Goal: Information Seeking & Learning: Learn about a topic

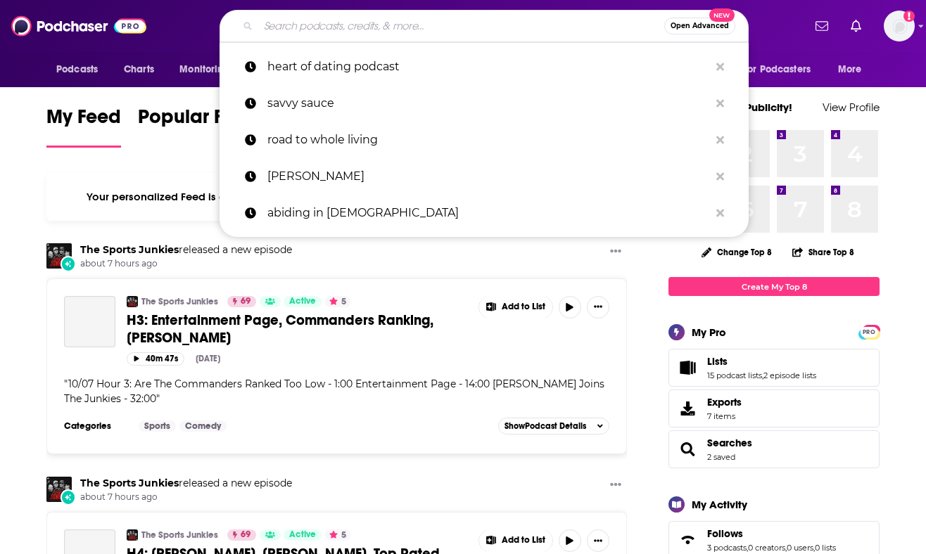
click at [299, 23] on input "Search podcasts, credits, & more..." at bounding box center [461, 26] width 406 height 23
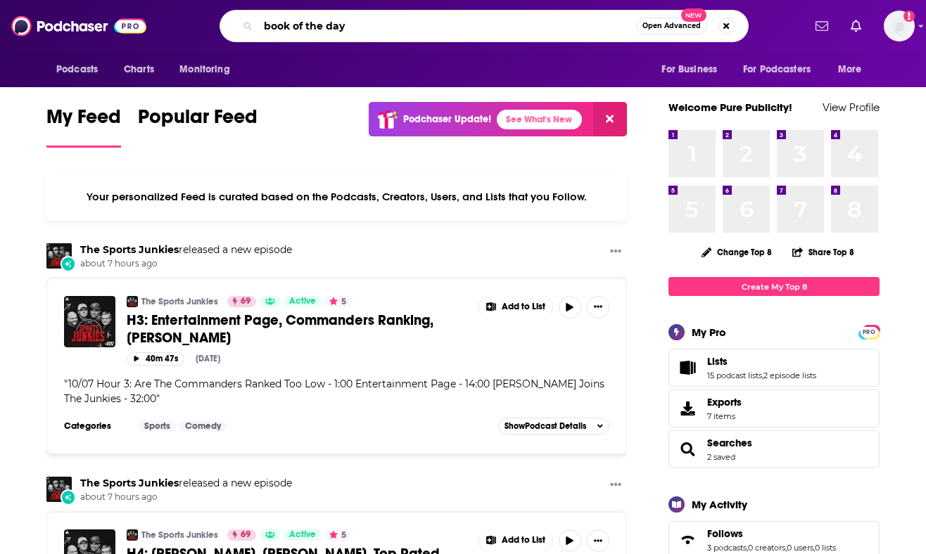
click at [260, 27] on input "book of the day" at bounding box center [447, 26] width 378 height 23
type input "NPR book of the day"
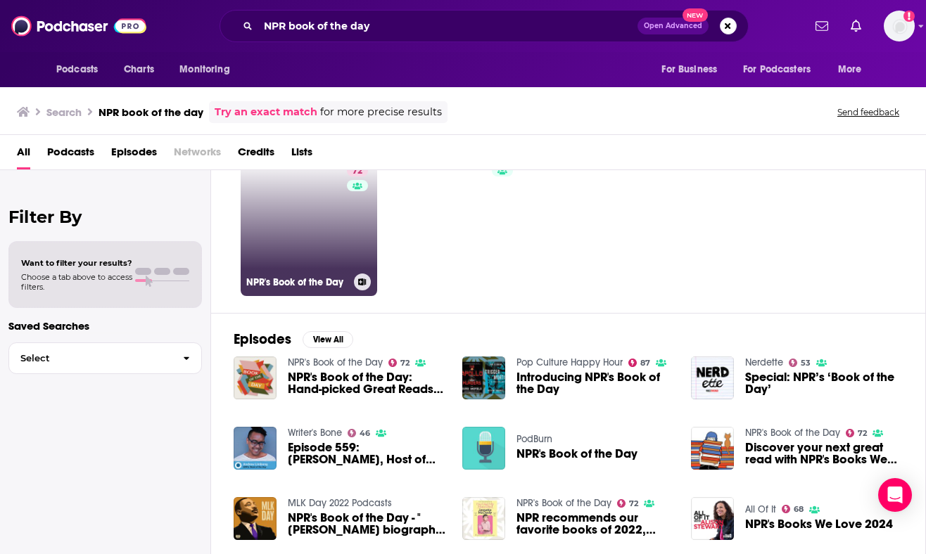
scroll to position [65, 0]
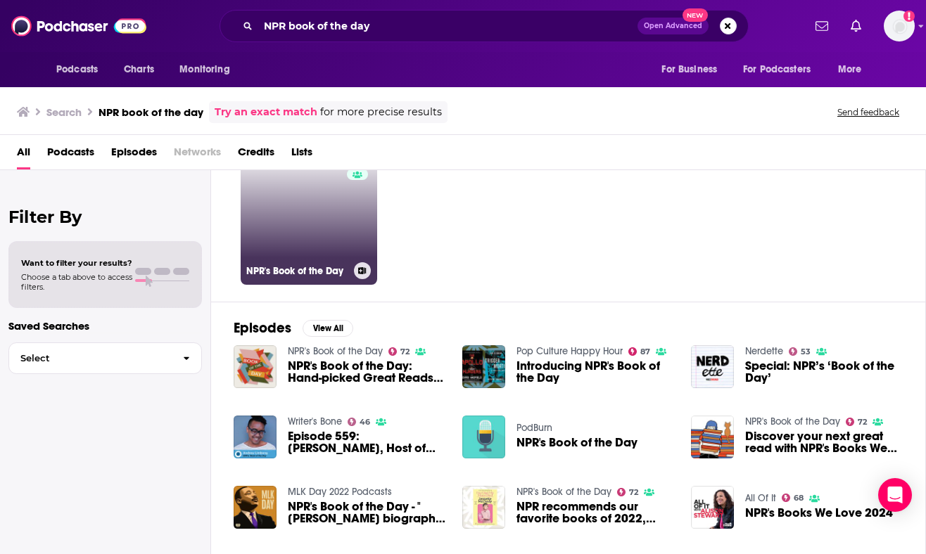
click at [313, 238] on link "72 NPR's Book of the Day" at bounding box center [309, 216] width 136 height 136
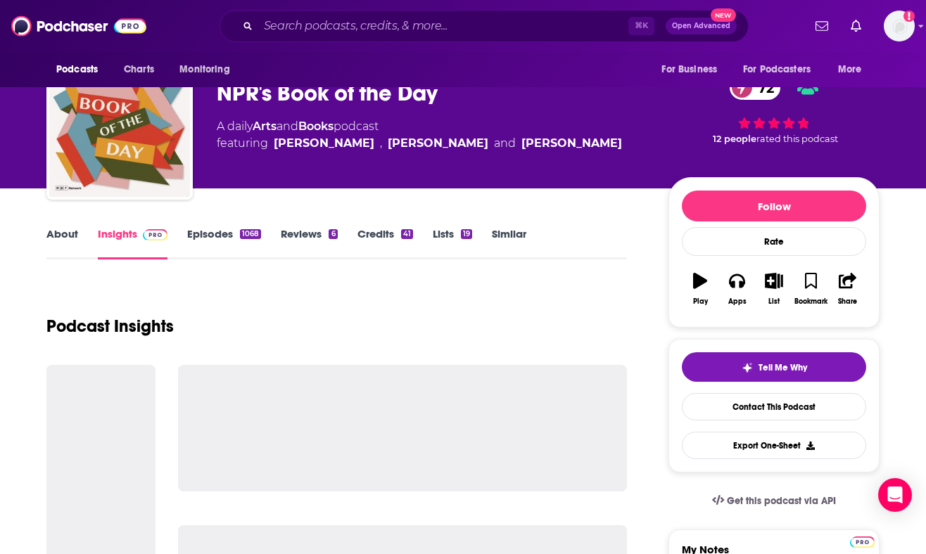
scroll to position [41, 0]
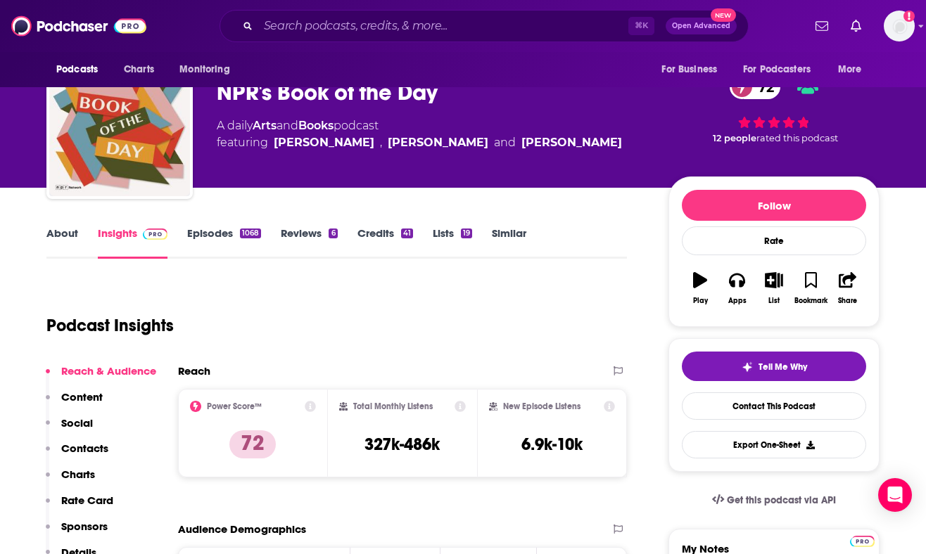
click at [78, 450] on p "Contacts" at bounding box center [84, 448] width 47 height 13
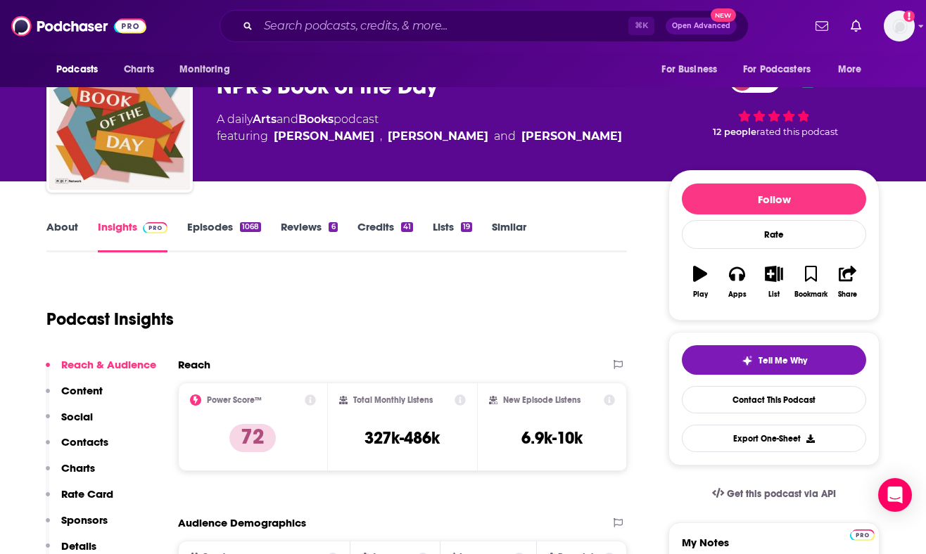
scroll to position [0, 0]
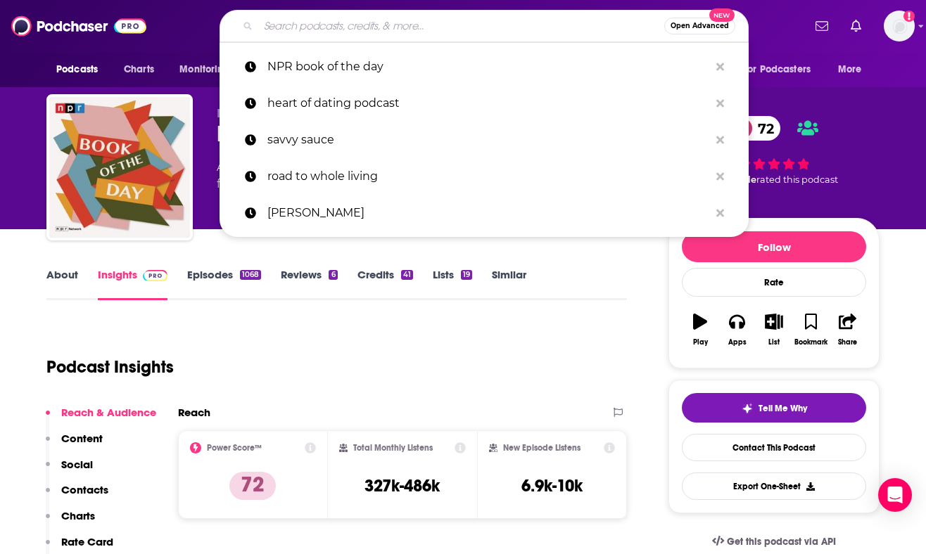
click at [310, 29] on input "Search podcasts, credits, & more..." at bounding box center [461, 26] width 406 height 23
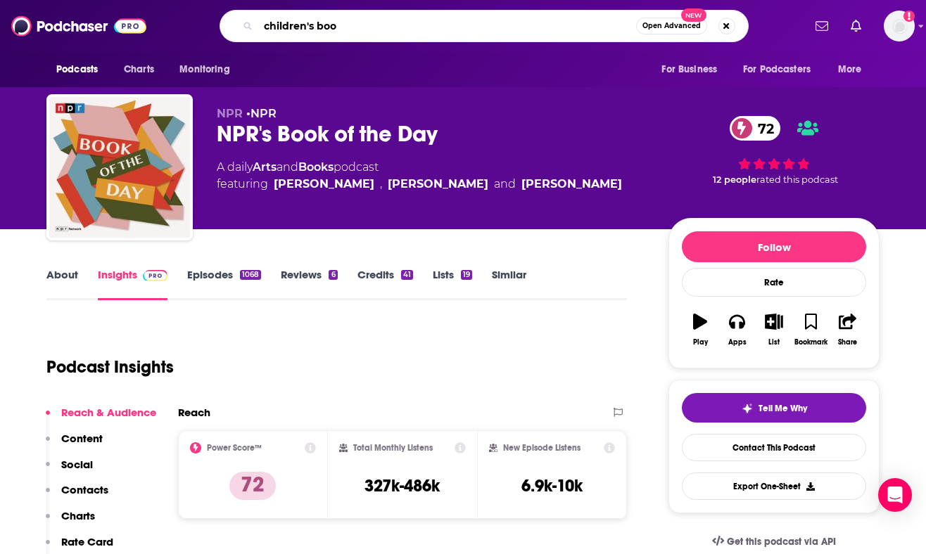
type input "children's book"
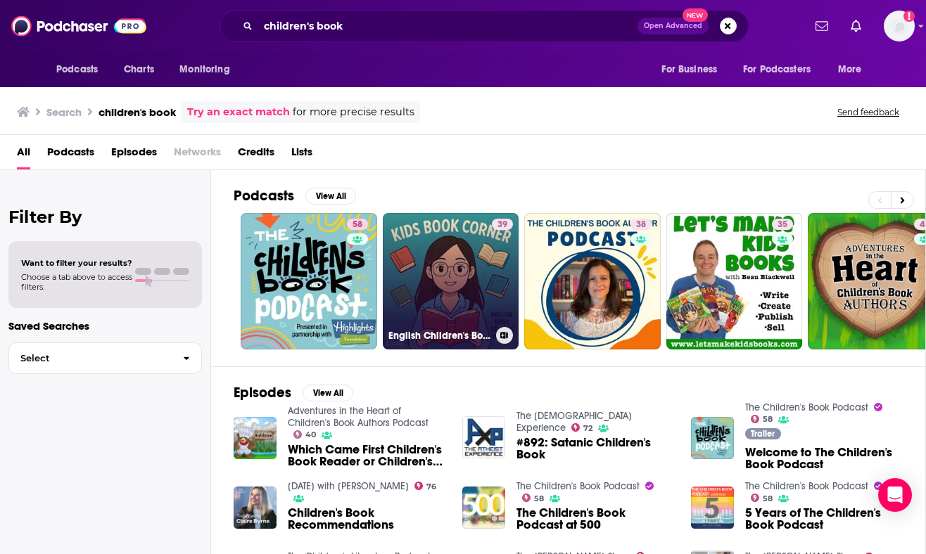
click at [441, 294] on link "39 English Children's Book Corner" at bounding box center [451, 281] width 136 height 136
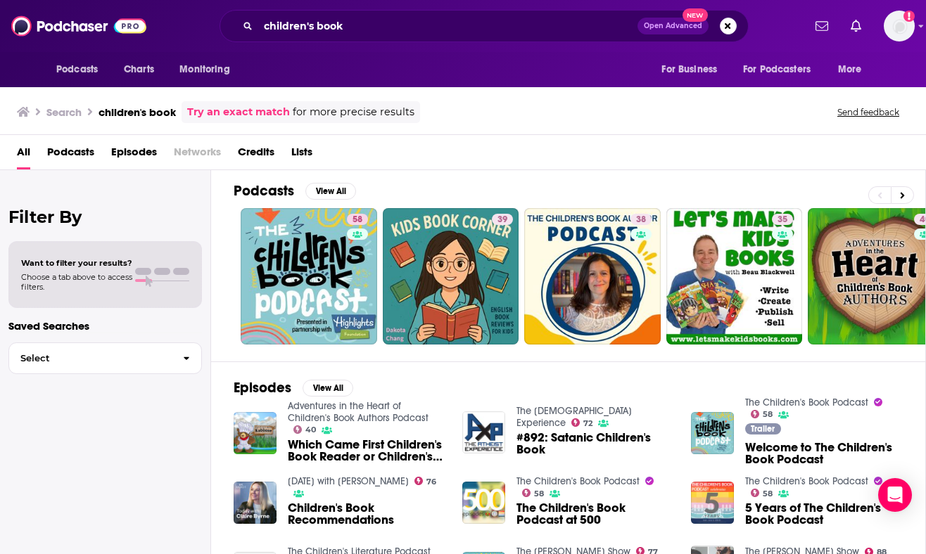
scroll to position [6, 0]
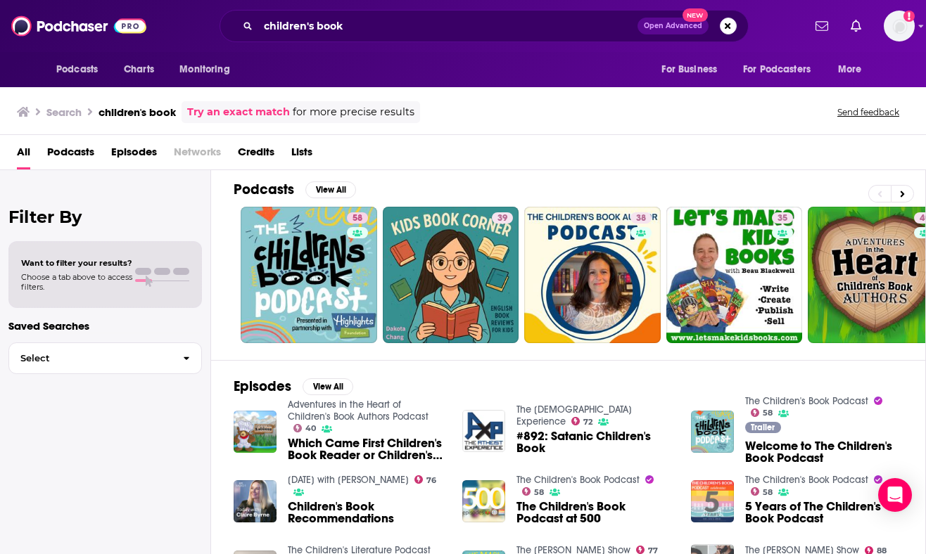
click at [76, 152] on span "Podcasts" at bounding box center [70, 155] width 47 height 29
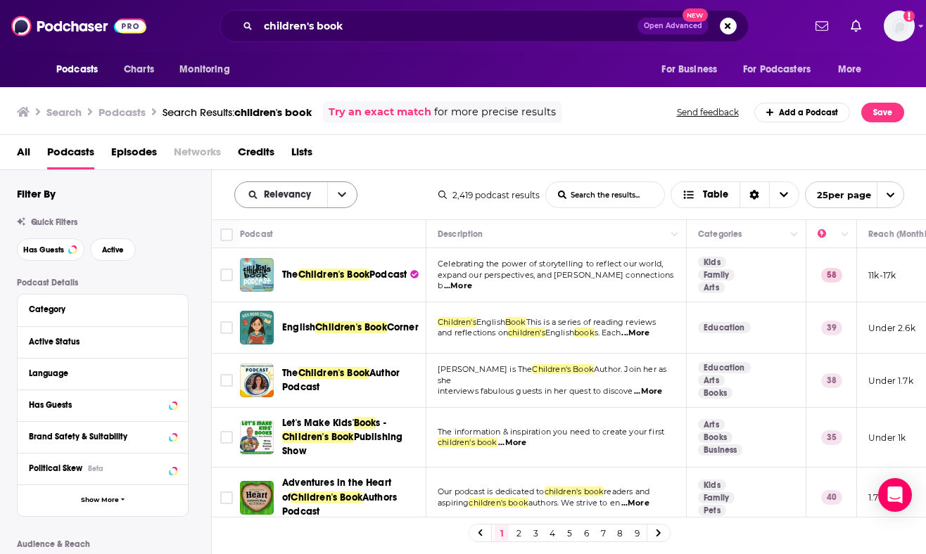
click at [343, 196] on icon "open menu" at bounding box center [342, 195] width 8 height 10
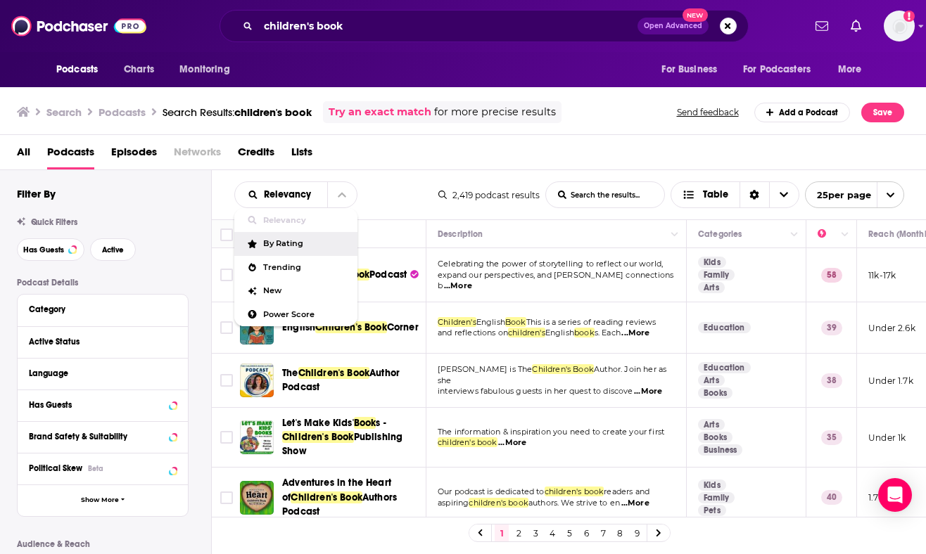
click at [307, 243] on span "By Rating" at bounding box center [304, 244] width 83 height 8
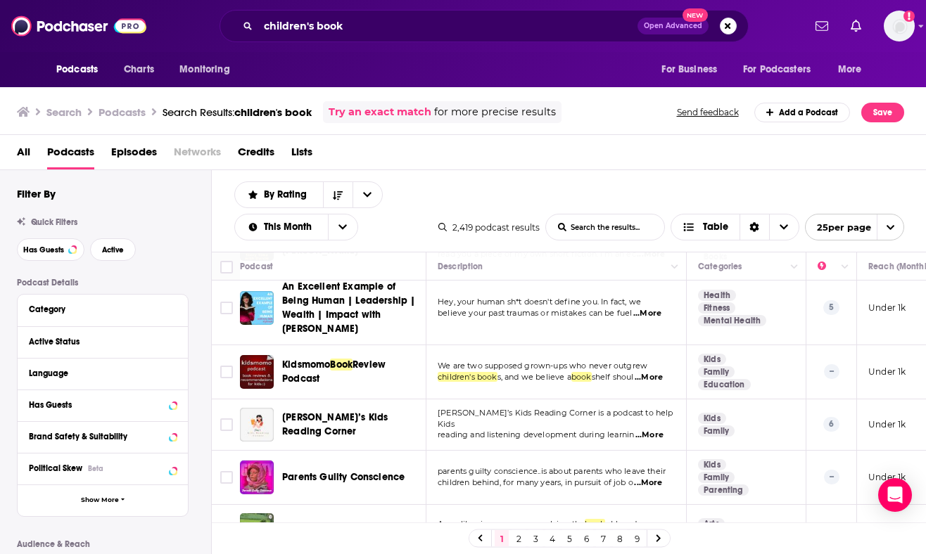
scroll to position [617, 0]
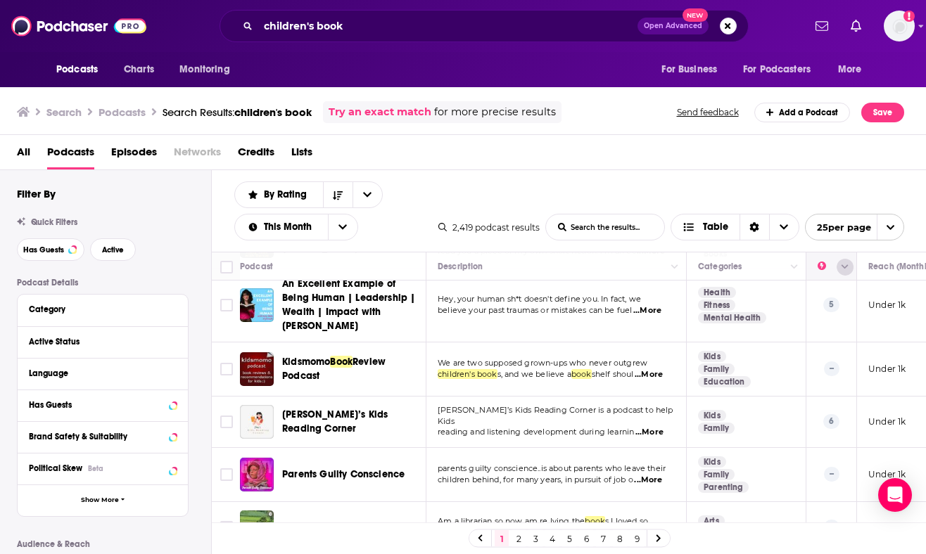
click at [845, 267] on icon "Column Actions" at bounding box center [844, 267] width 7 height 4
click at [845, 267] on div at bounding box center [463, 277] width 926 height 554
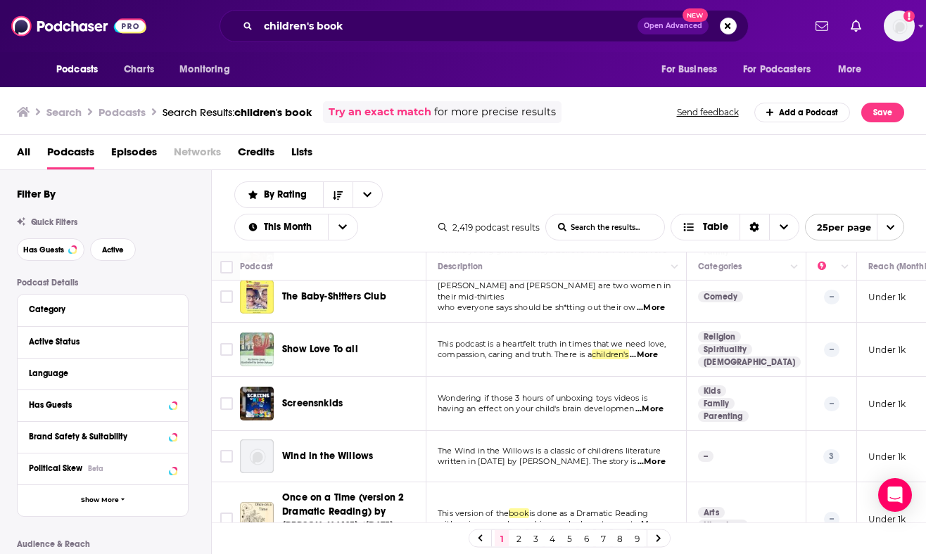
scroll to position [0, 0]
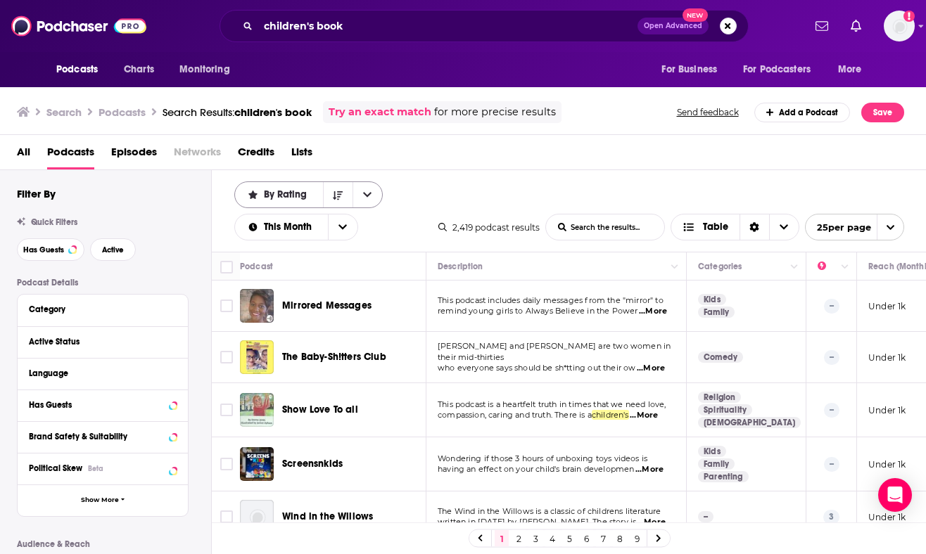
click at [356, 200] on button "open menu" at bounding box center [367, 194] width 30 height 25
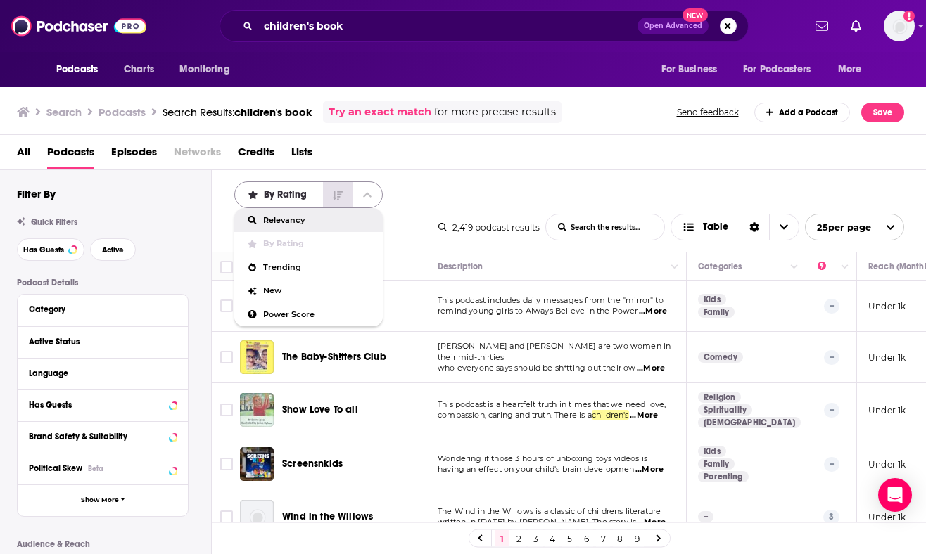
click at [337, 193] on icon "Sort Direction" at bounding box center [338, 195] width 10 height 8
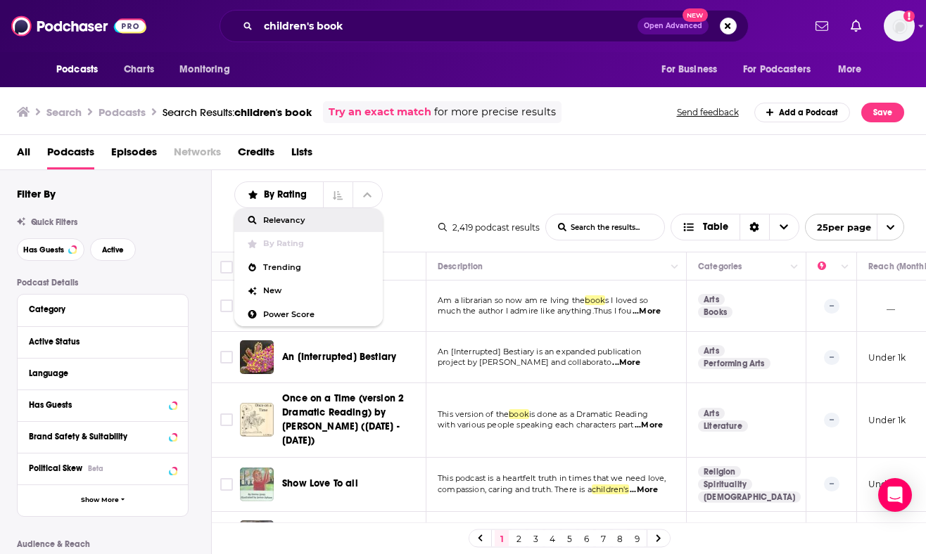
click at [435, 180] on div "By Rating Relevancy By Rating Trending New Power Score List Search Input Search…" at bounding box center [569, 211] width 715 height 82
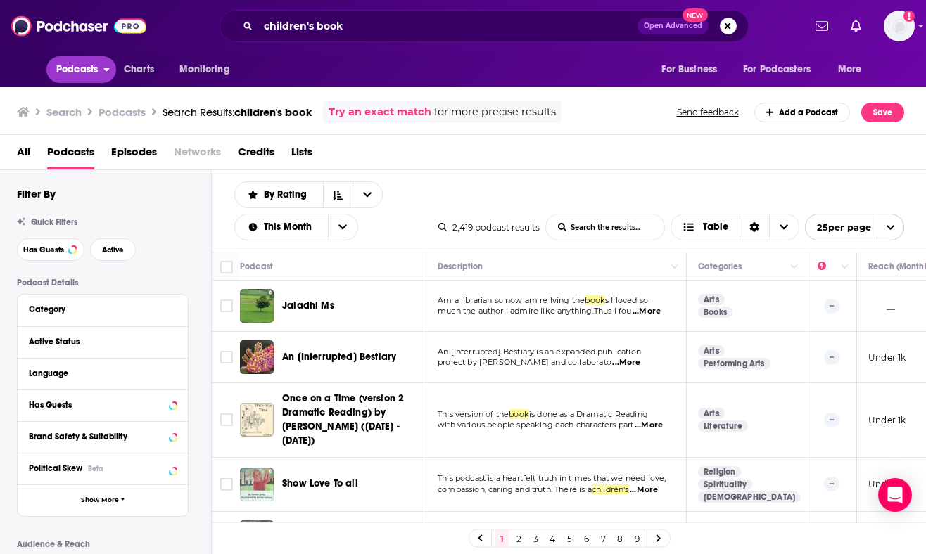
click at [87, 72] on span "Podcasts" at bounding box center [76, 70] width 41 height 20
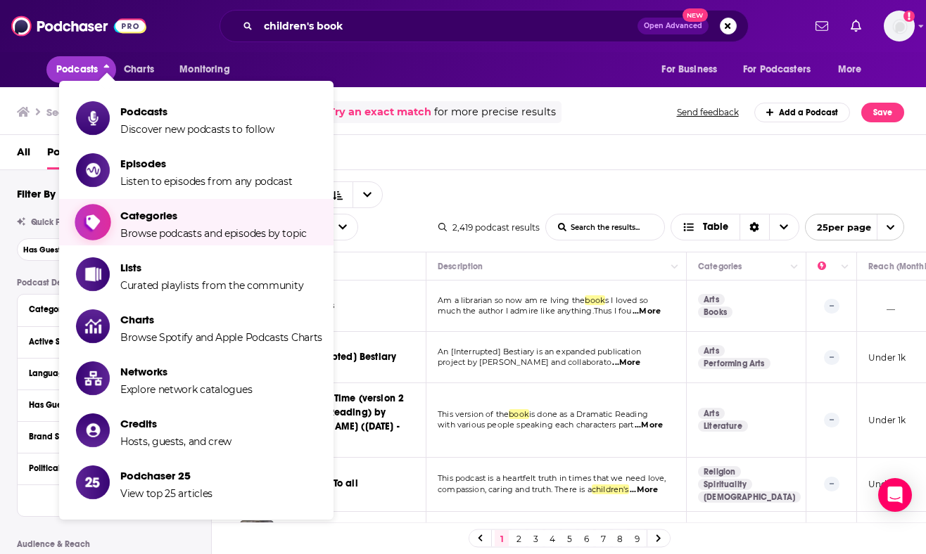
click at [142, 222] on span "Categories Browse podcasts and episodes by topic" at bounding box center [213, 222] width 186 height 35
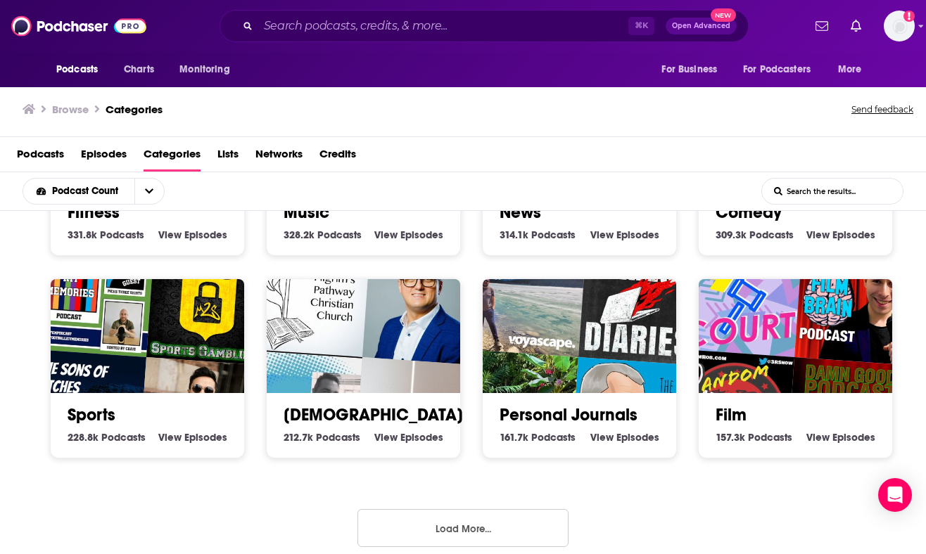
scroll to position [570, 0]
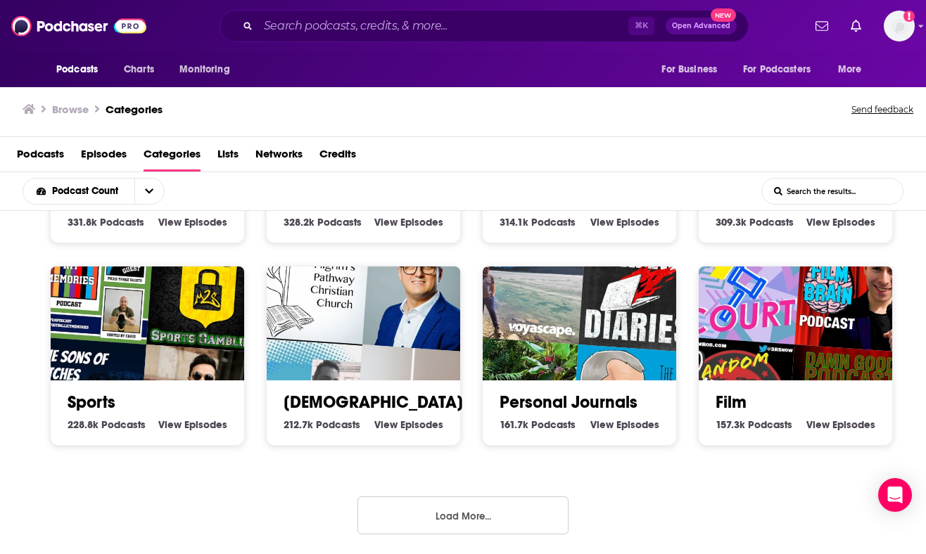
click at [463, 511] on button "Load More..." at bounding box center [462, 516] width 211 height 38
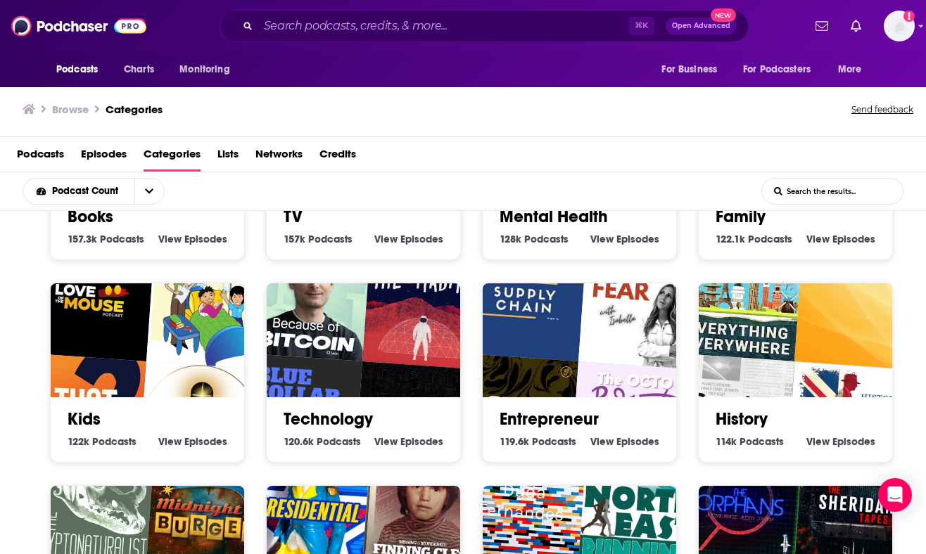
scroll to position [992, 0]
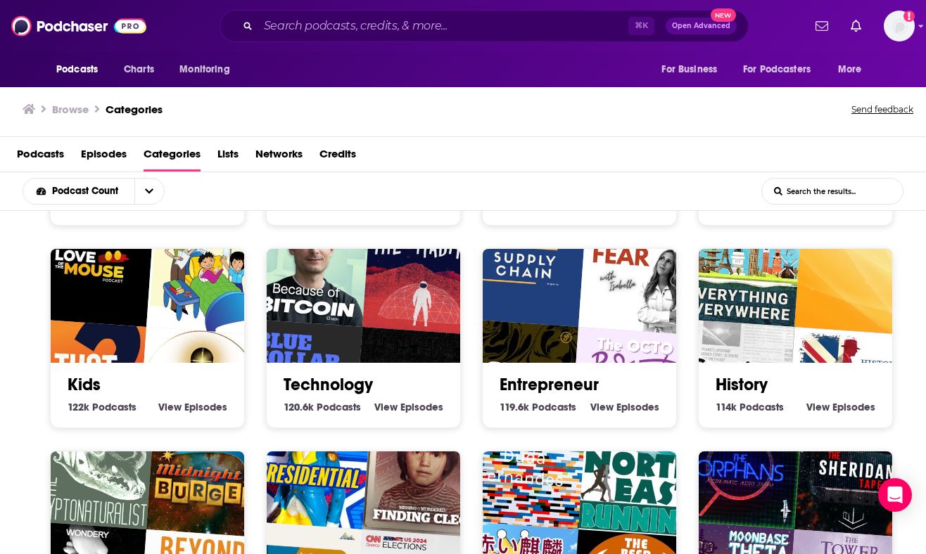
click at [77, 366] on div "Kids 122k Kids Podcasts View Kids Episodes" at bounding box center [147, 389] width 171 height 53
click at [120, 326] on img "Is That True?" at bounding box center [84, 381] width 124 height 124
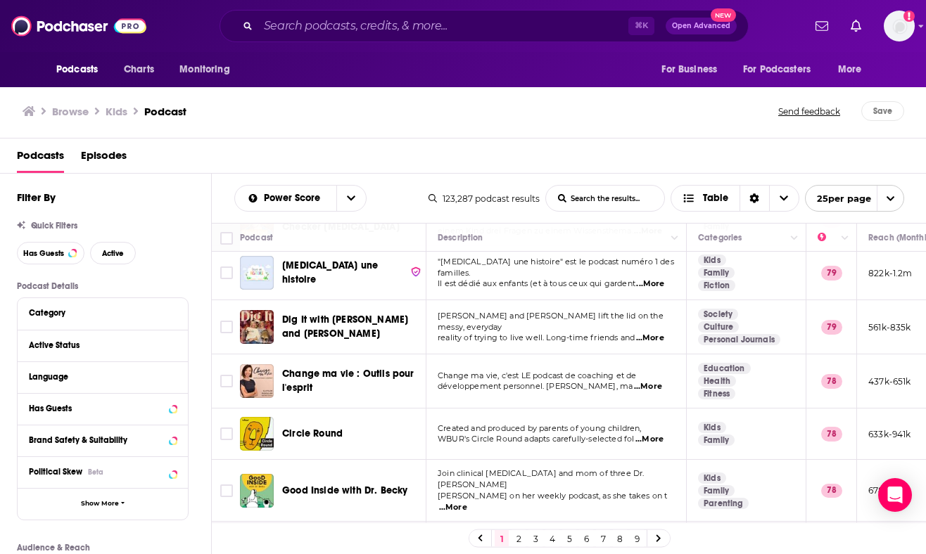
scroll to position [722, 0]
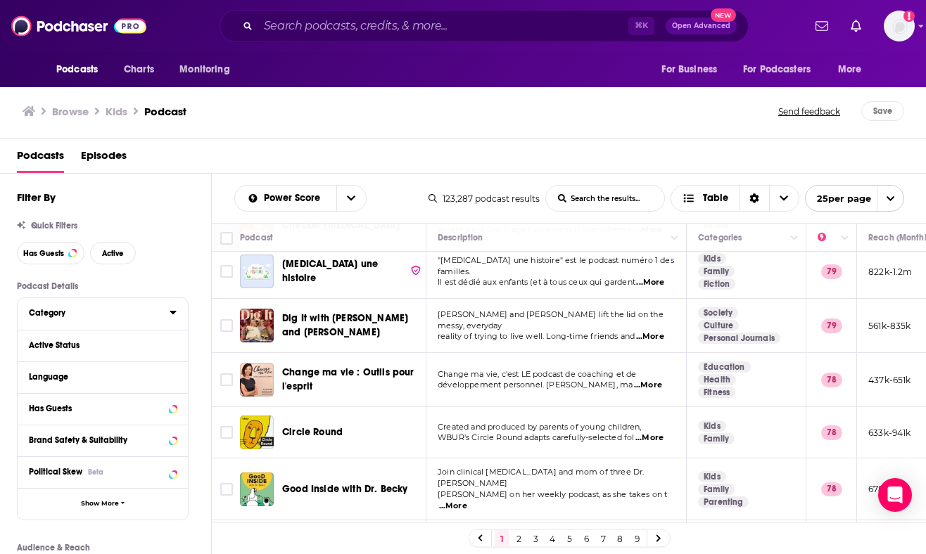
click at [54, 312] on div "Category" at bounding box center [95, 313] width 132 height 10
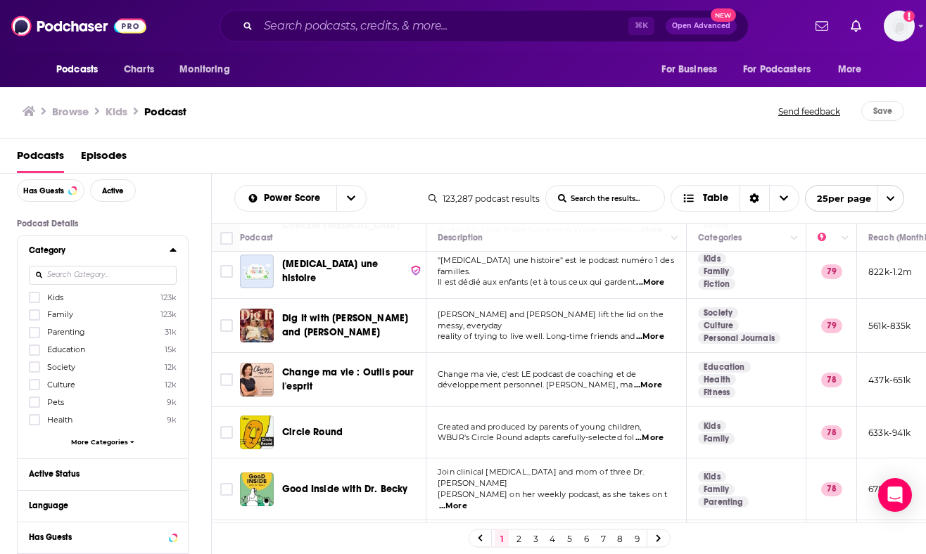
scroll to position [58, 0]
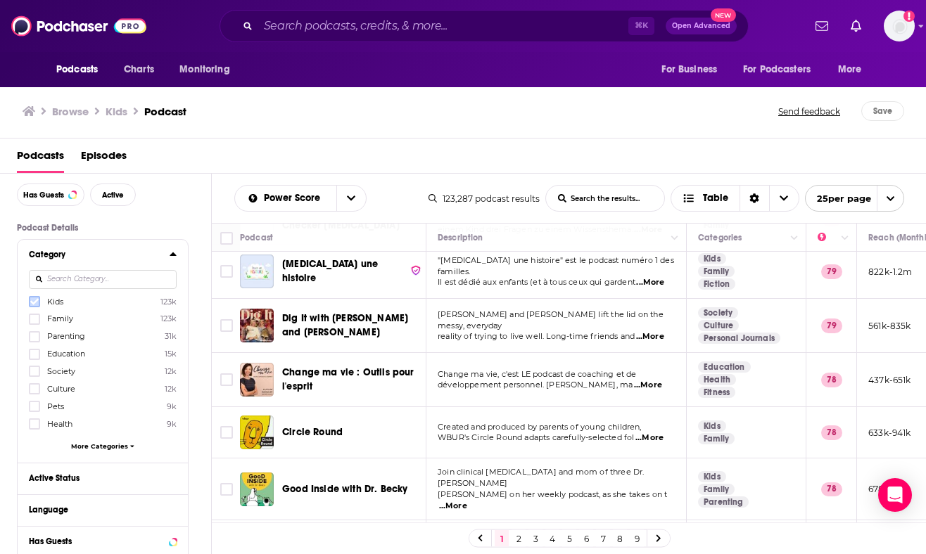
click at [32, 302] on icon at bounding box center [34, 302] width 8 height 6
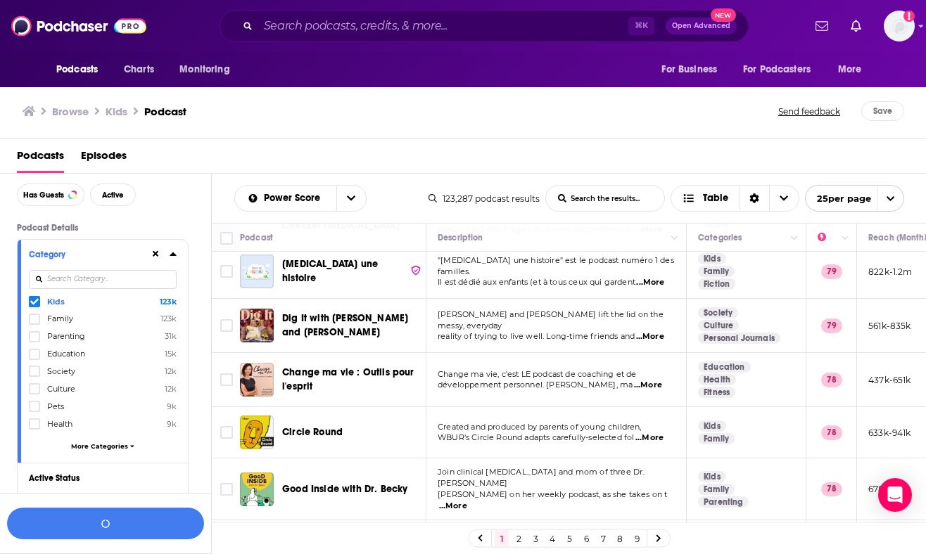
scroll to position [93, 0]
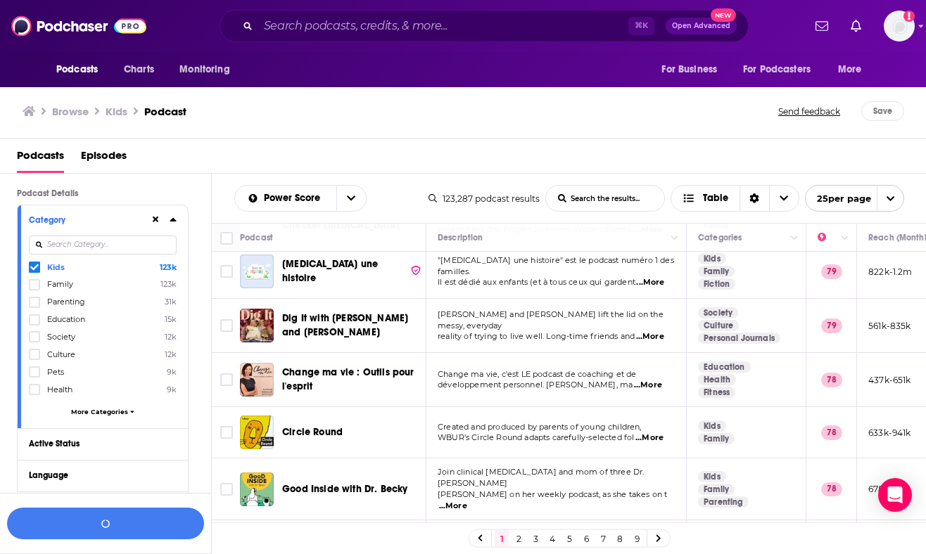
click at [103, 412] on span "More Categories" at bounding box center [99, 412] width 57 height 8
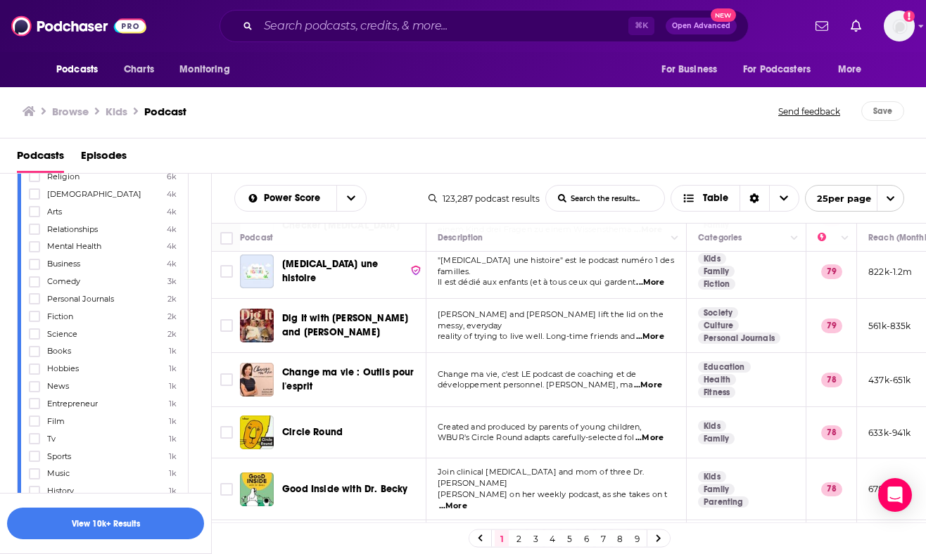
scroll to position [359, 0]
click at [32, 347] on icon at bounding box center [34, 351] width 8 height 8
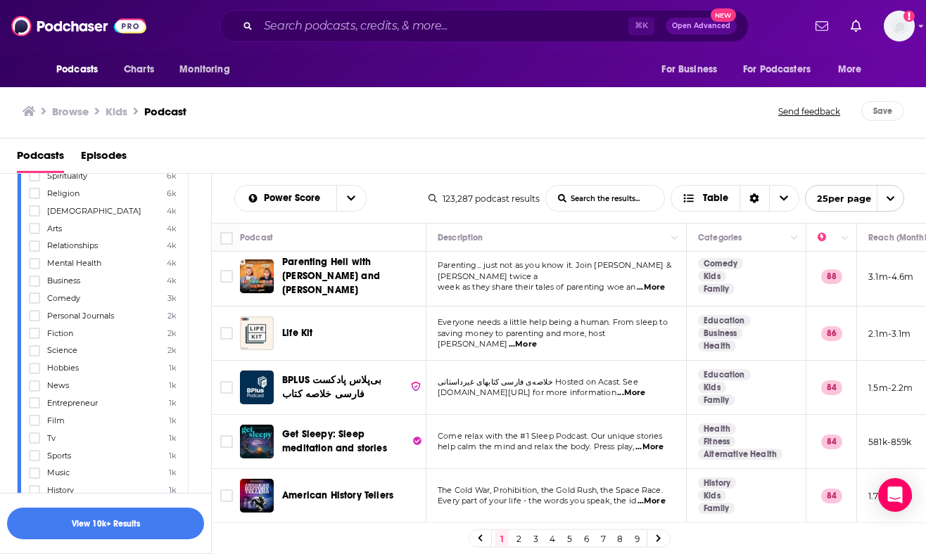
scroll to position [0, 0]
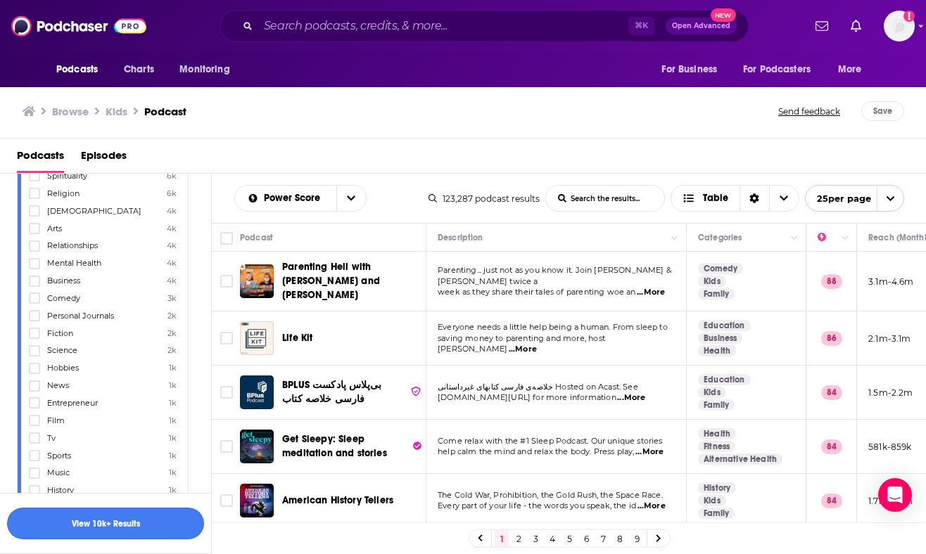
click at [115, 520] on button "View 10k+ Results" at bounding box center [105, 524] width 197 height 32
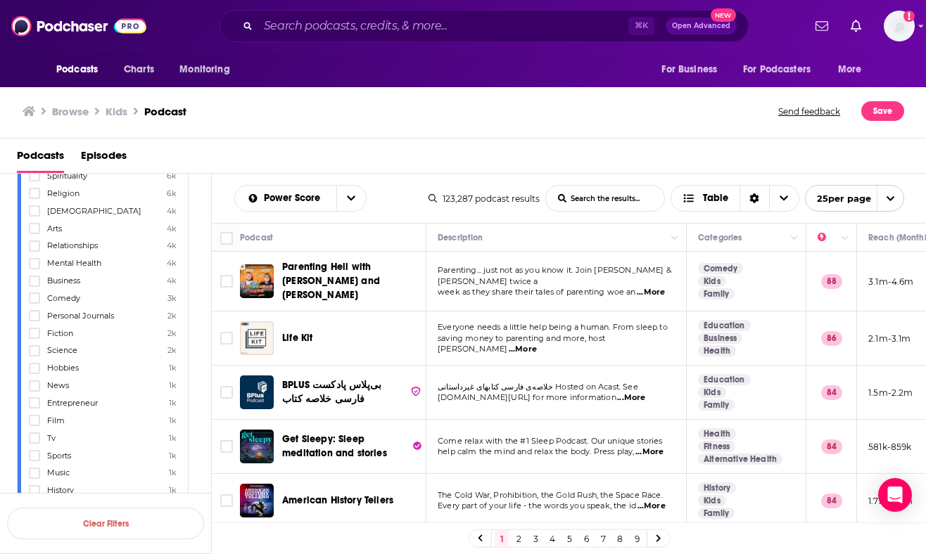
click at [656, 287] on span "...More" at bounding box center [650, 292] width 28 height 11
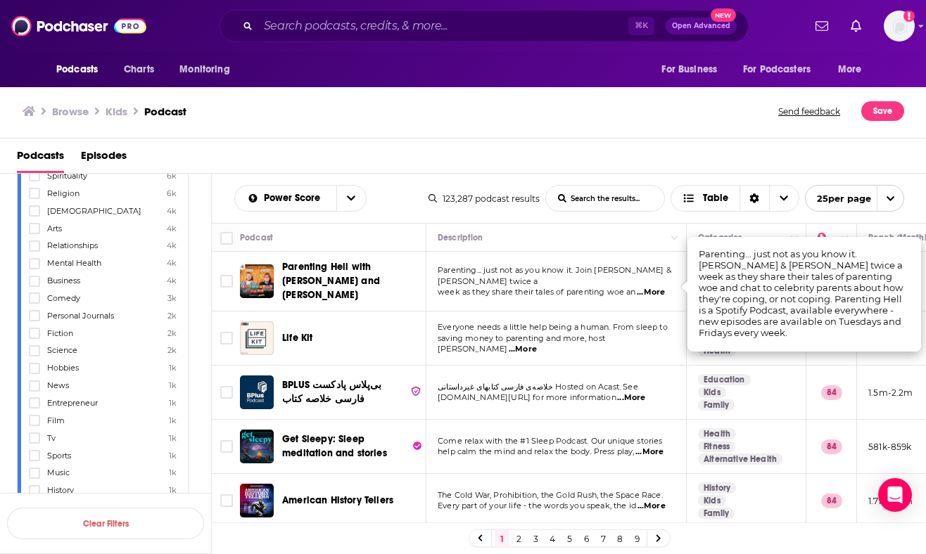
click at [592, 314] on td "Everyone needs a little help being a human. From sleep to saving money to paren…" at bounding box center [556, 339] width 260 height 54
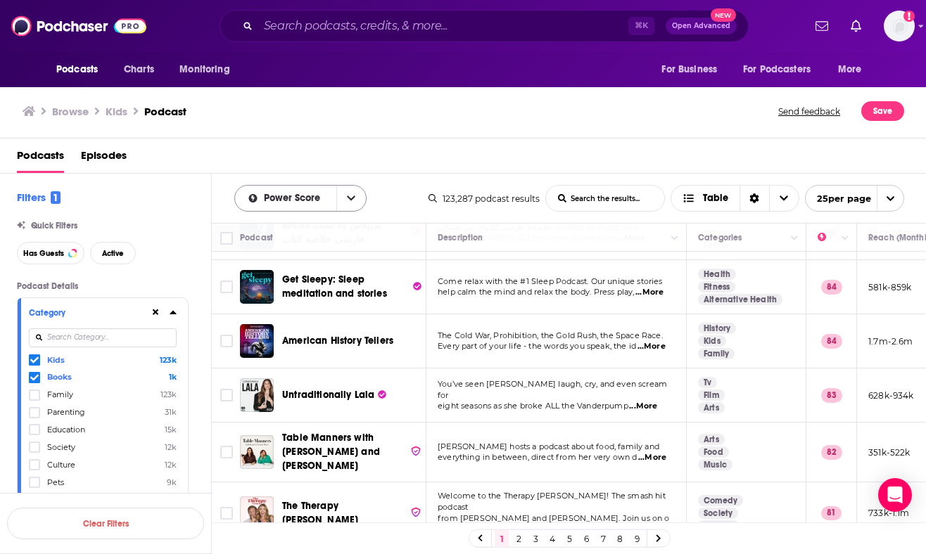
click at [348, 198] on icon "open menu" at bounding box center [351, 198] width 8 height 5
click at [402, 186] on div "Power Score By Rating Trending New Power Score List Search Input Search the res…" at bounding box center [331, 198] width 194 height 27
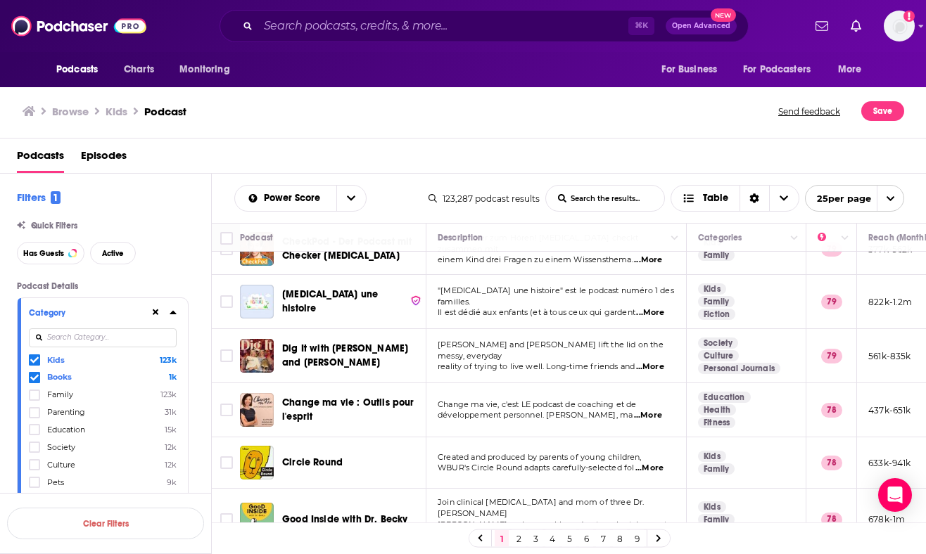
scroll to position [696, 0]
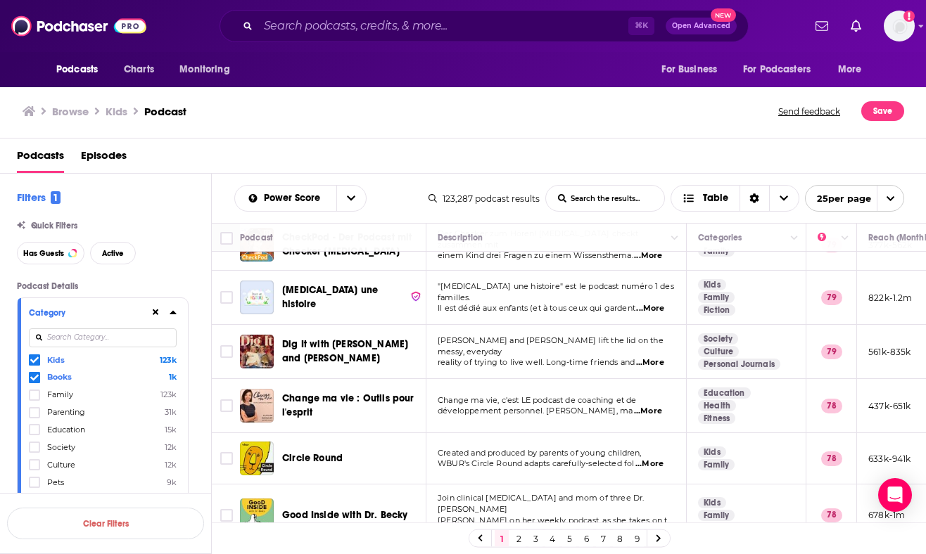
click at [653, 357] on span "...More" at bounding box center [650, 362] width 28 height 11
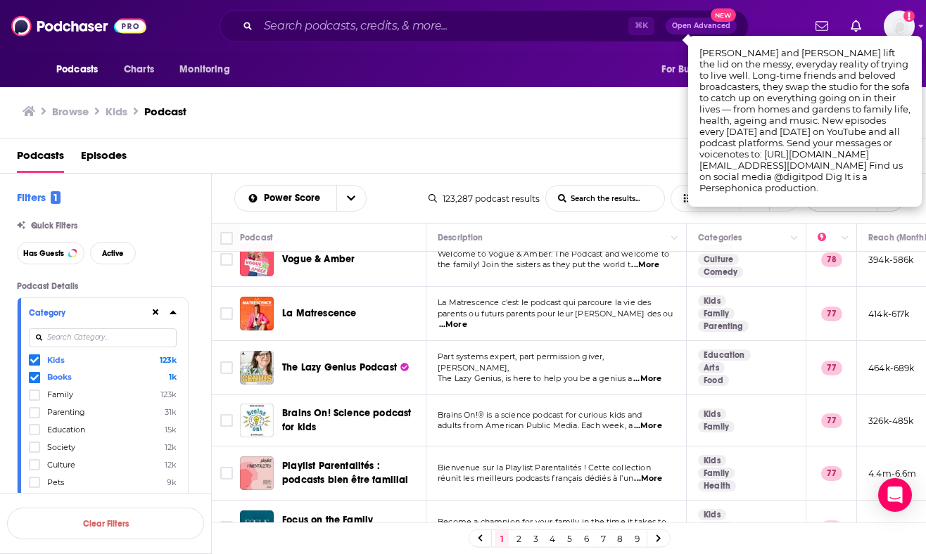
scroll to position [1014, 0]
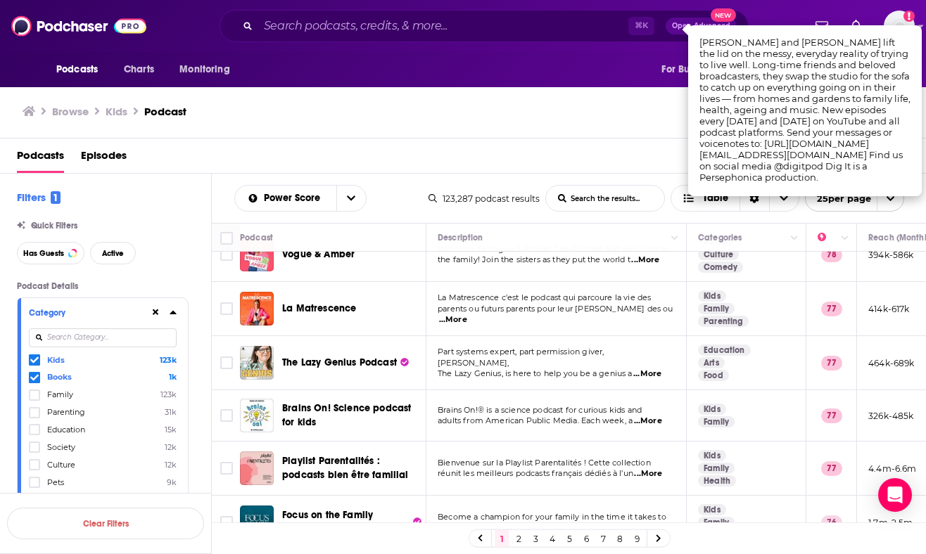
click at [653, 369] on span "...More" at bounding box center [647, 374] width 28 height 11
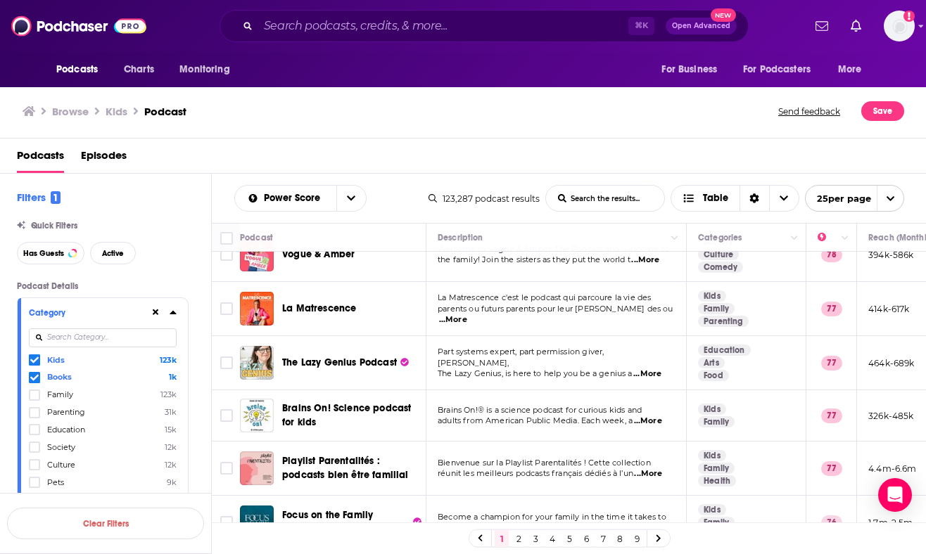
click at [625, 357] on td "Part systems expert, part permission giver, [PERSON_NAME], The Lazy Genius, is …" at bounding box center [556, 363] width 260 height 54
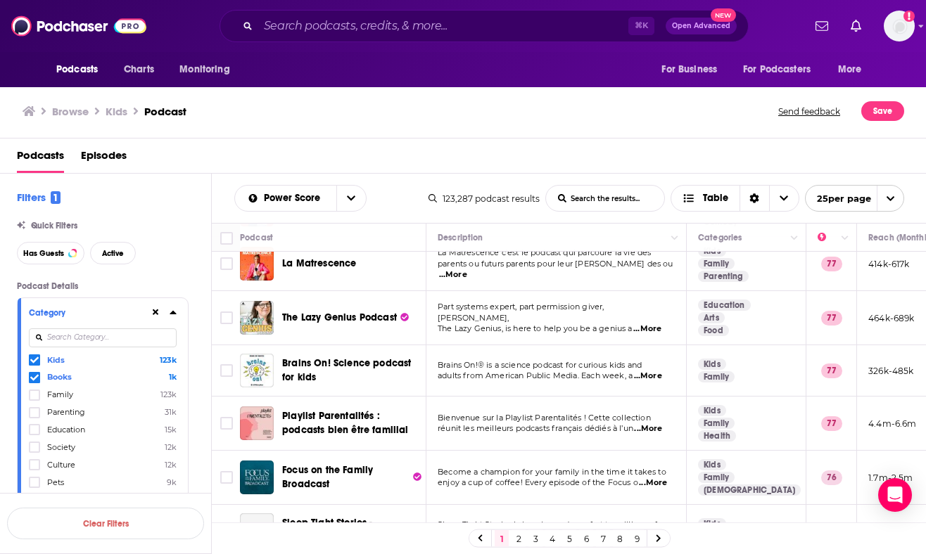
scroll to position [1070, 0]
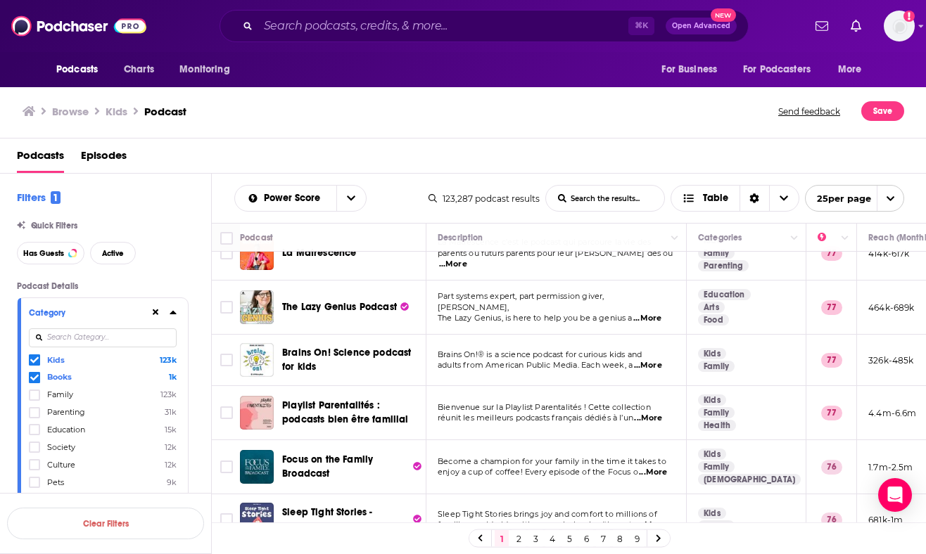
click at [655, 520] on span "...More" at bounding box center [652, 525] width 28 height 11
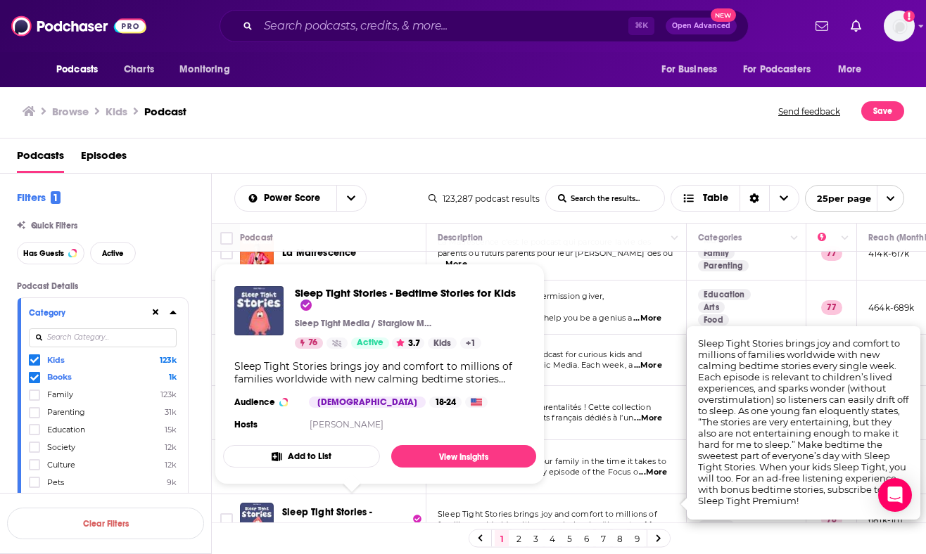
click at [316, 506] on span "Sleep Tight Stories - Bedtime Stories for Kids" at bounding box center [336, 519] width 109 height 26
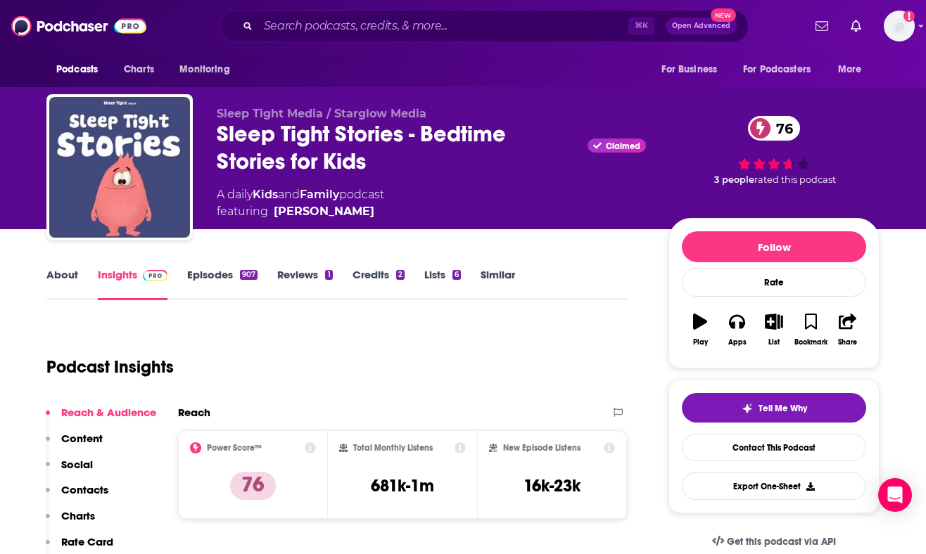
click at [84, 489] on p "Contacts" at bounding box center [84, 489] width 47 height 13
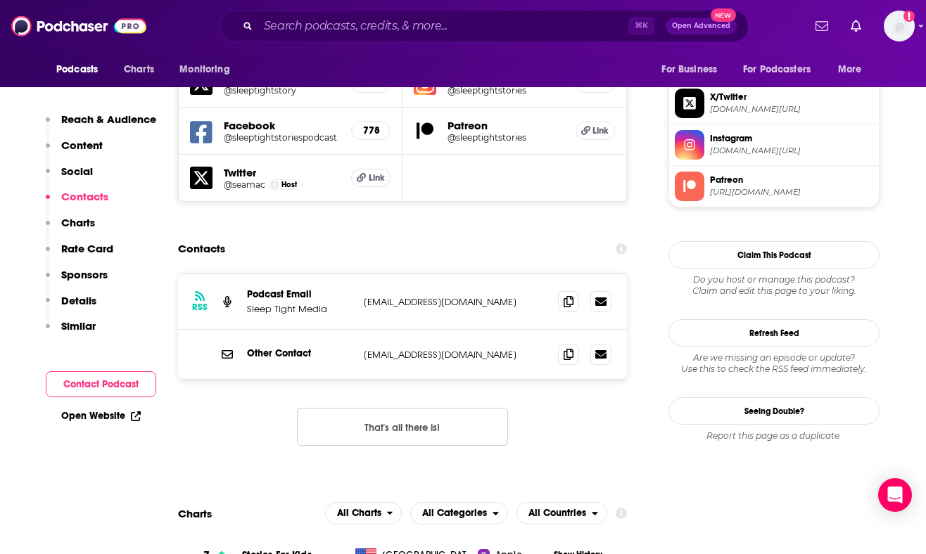
scroll to position [1239, 0]
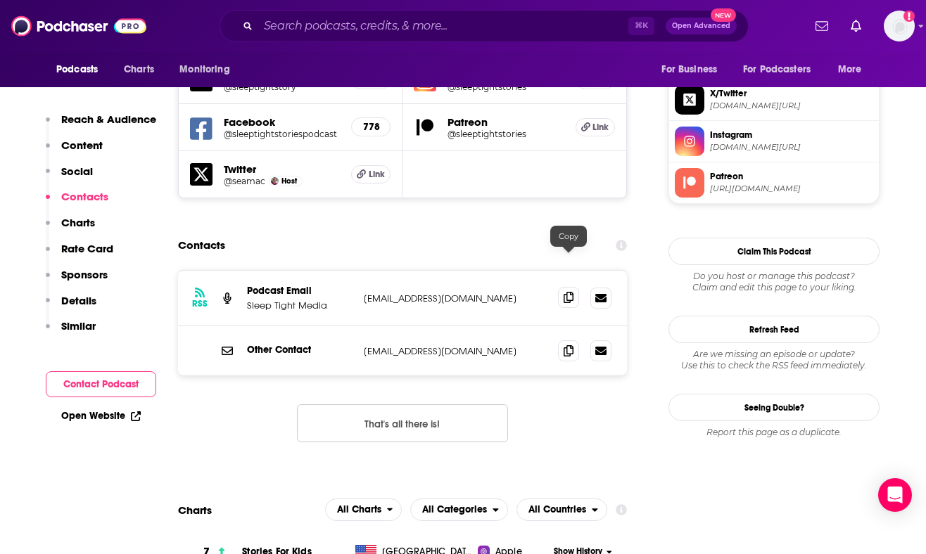
click at [565, 292] on icon at bounding box center [568, 297] width 10 height 11
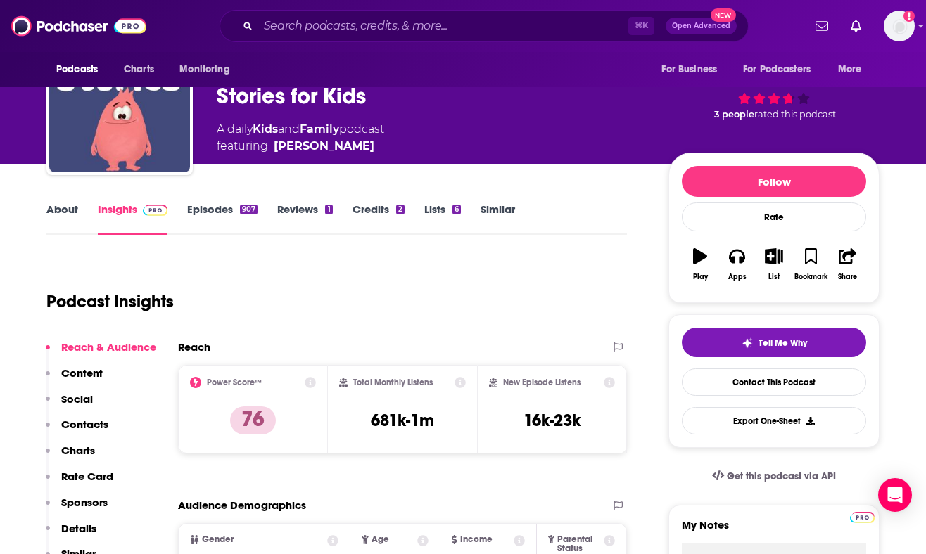
scroll to position [0, 0]
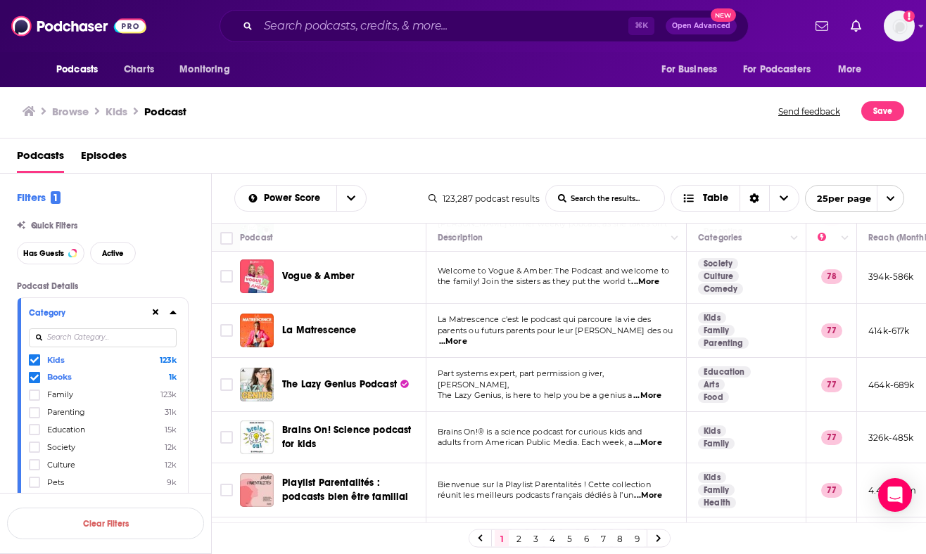
scroll to position [1070, 0]
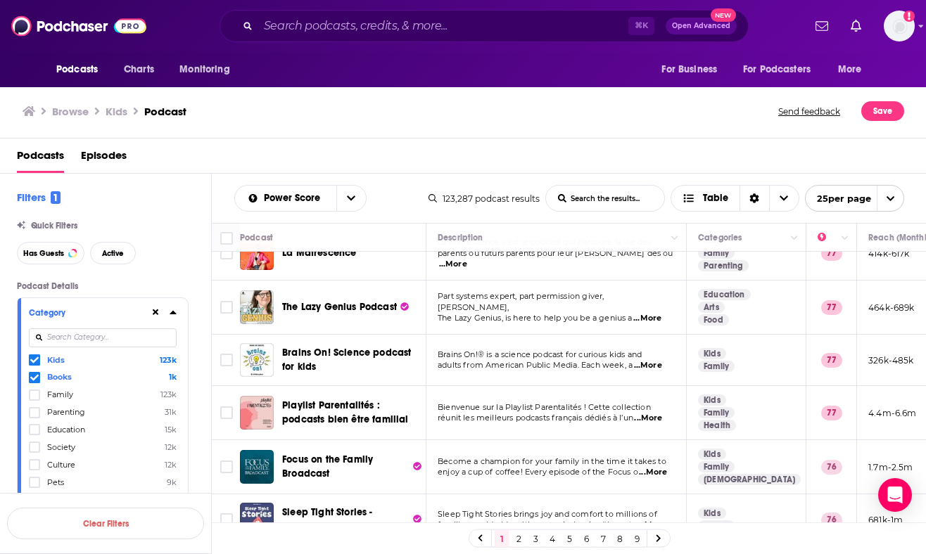
click at [518, 539] on link "2" at bounding box center [518, 538] width 14 height 17
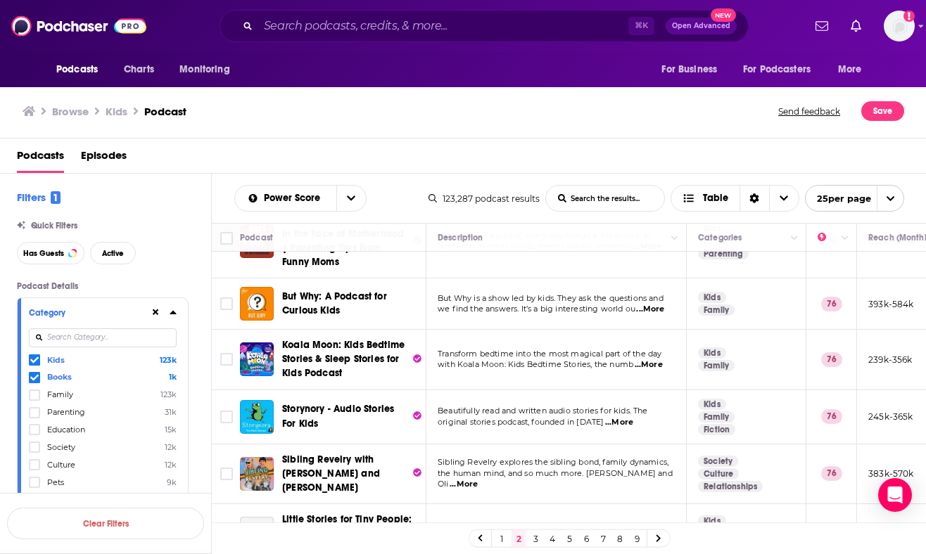
scroll to position [104, 0]
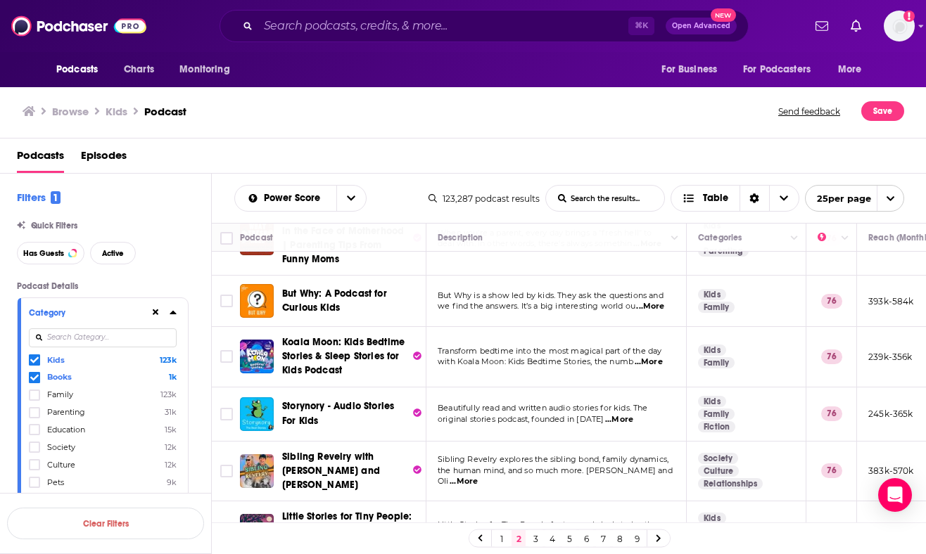
click at [656, 361] on span "...More" at bounding box center [648, 362] width 28 height 11
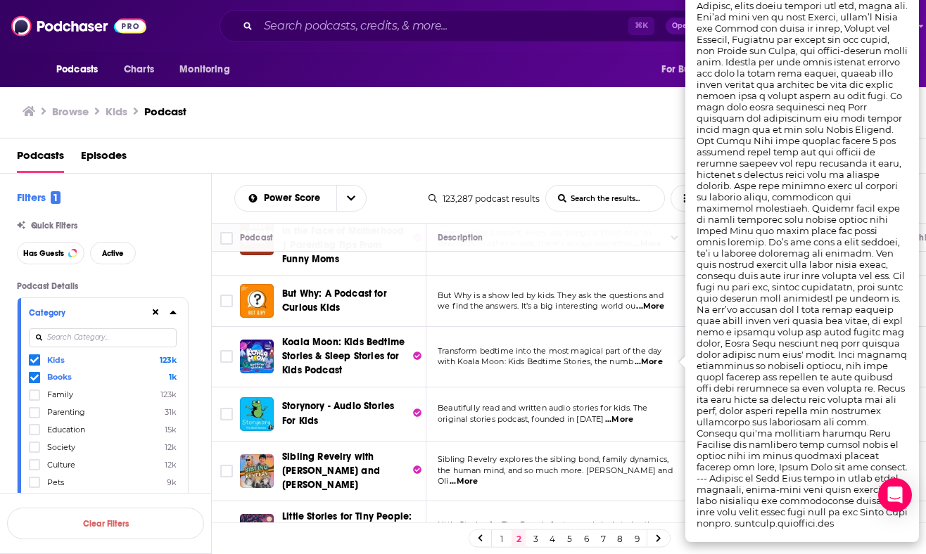
click at [620, 380] on td "Transform bedtime into the most magical part of the day with Koala Moon: Kids B…" at bounding box center [556, 357] width 260 height 60
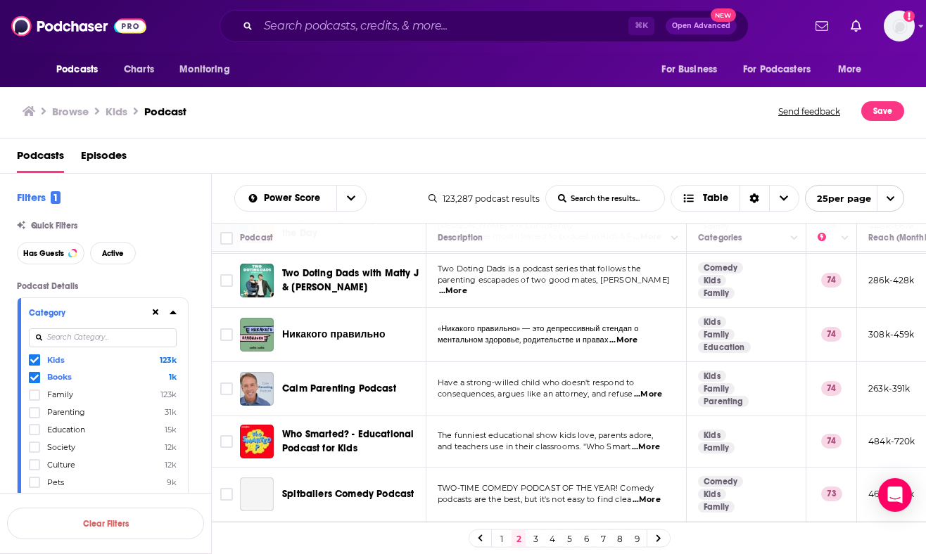
scroll to position [1072, 0]
